Goal: Find specific page/section: Find specific page/section

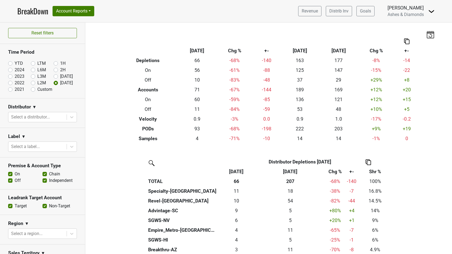
click at [34, 12] on link "BreakDown" at bounding box center [32, 10] width 31 height 11
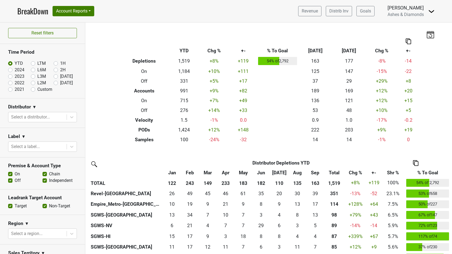
click at [60, 83] on label "[DATE]" at bounding box center [66, 83] width 13 height 7
click at [55, 83] on input "[DATE]" at bounding box center [65, 82] width 22 height 5
radio input "true"
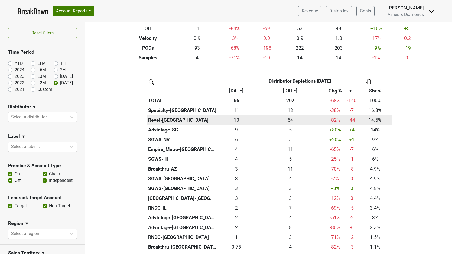
scroll to position [81, 0]
click at [238, 117] on div "9.667 10" at bounding box center [236, 119] width 35 height 7
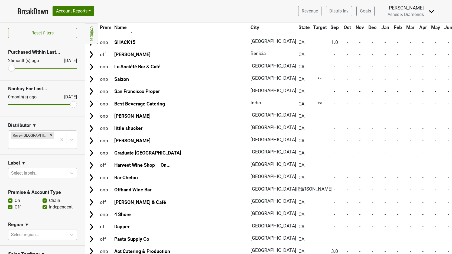
scroll to position [2458, 0]
click at [31, 12] on link "BreakDown" at bounding box center [32, 10] width 31 height 11
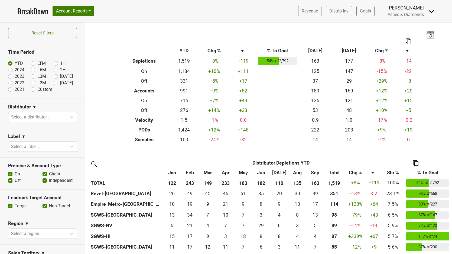
click at [60, 82] on label "[DATE]" at bounding box center [66, 83] width 13 height 7
click at [56, 82] on input "[DATE]" at bounding box center [65, 82] width 22 height 5
radio input "true"
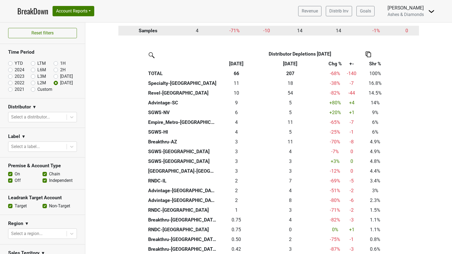
scroll to position [116, 0]
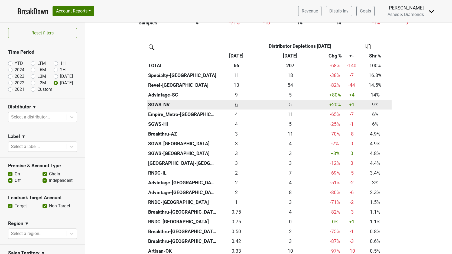
click at [237, 103] on div "6 6" at bounding box center [236, 104] width 35 height 7
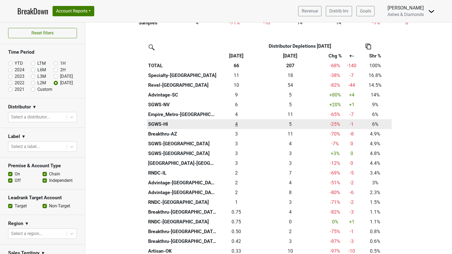
click at [235, 121] on div "4 4" at bounding box center [236, 124] width 35 height 7
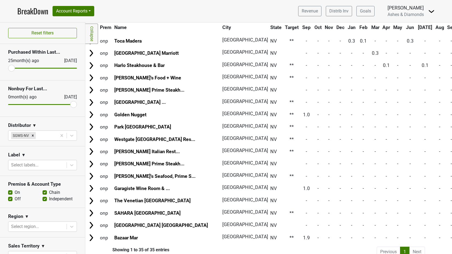
scroll to position [259, 0]
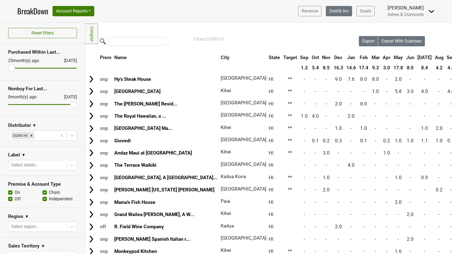
click at [335, 13] on link "Distrib Inv" at bounding box center [339, 11] width 26 height 10
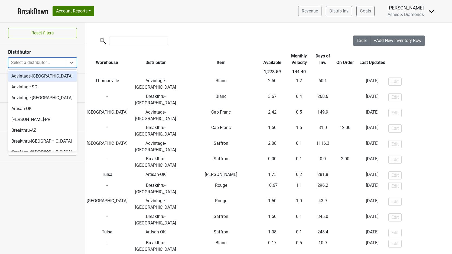
drag, startPoint x: 69, startPoint y: 64, endPoint x: 65, endPoint y: 66, distance: 4.5
click at [69, 64] on div at bounding box center [72, 63] width 10 height 10
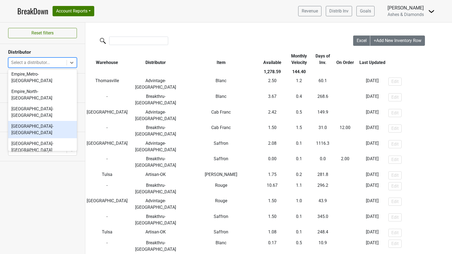
scroll to position [152, 0]
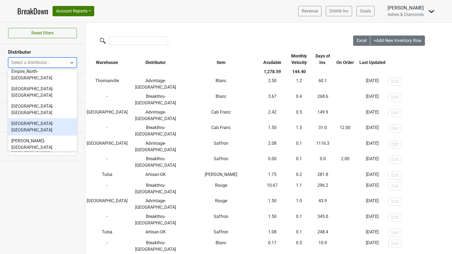
click at [43, 118] on div "Heidelberg-OH" at bounding box center [42, 126] width 69 height 17
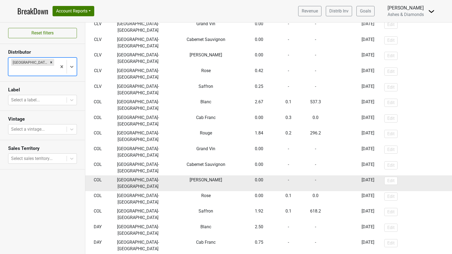
scroll to position [103, 0]
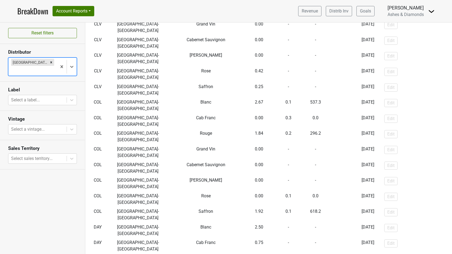
click at [34, 10] on link "BreakDown" at bounding box center [32, 10] width 31 height 11
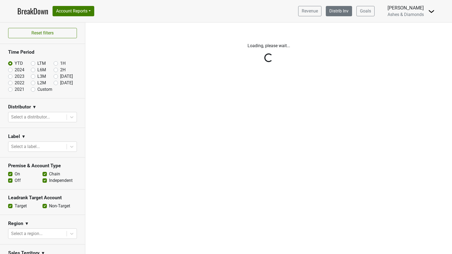
click at [336, 8] on link "Distrib Inv" at bounding box center [339, 11] width 26 height 10
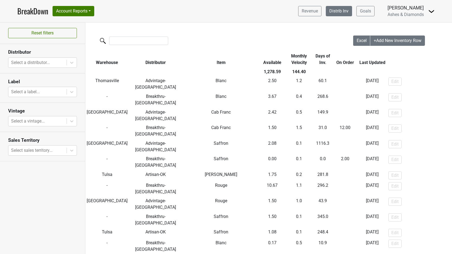
click at [339, 14] on link "Distrib Inv" at bounding box center [339, 11] width 26 height 10
click at [70, 61] on icon at bounding box center [71, 62] width 5 height 5
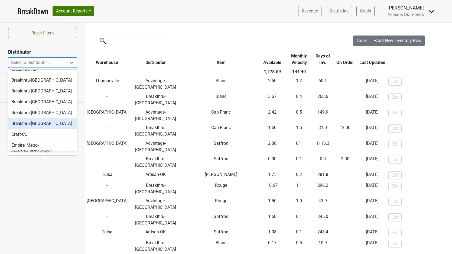
scroll to position [112, 0]
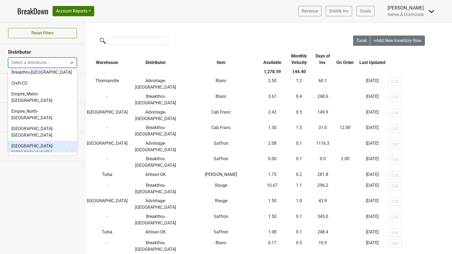
click at [42, 141] on div "Heidelberg-KY" at bounding box center [42, 149] width 69 height 17
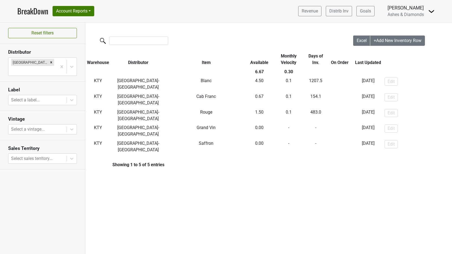
click at [31, 12] on link "BreakDown" at bounding box center [32, 10] width 31 height 11
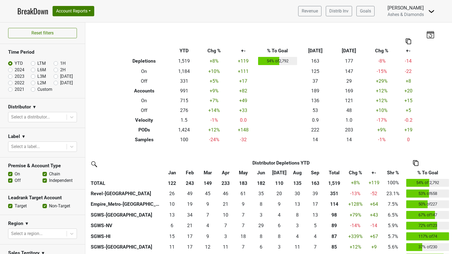
click at [60, 82] on label "[DATE]" at bounding box center [66, 83] width 13 height 7
click at [56, 82] on input "[DATE]" at bounding box center [65, 82] width 22 height 5
radio input "true"
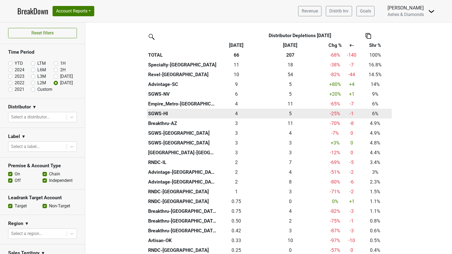
scroll to position [130, 0]
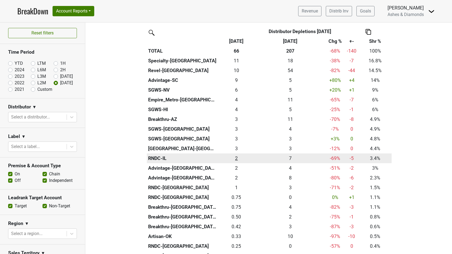
click at [237, 156] on div "2.25 2" at bounding box center [236, 158] width 35 height 7
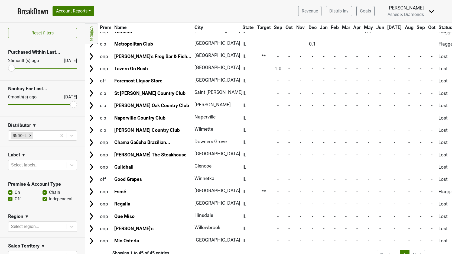
scroll to position [380, 0]
